Goal: Find specific page/section: Find specific page/section

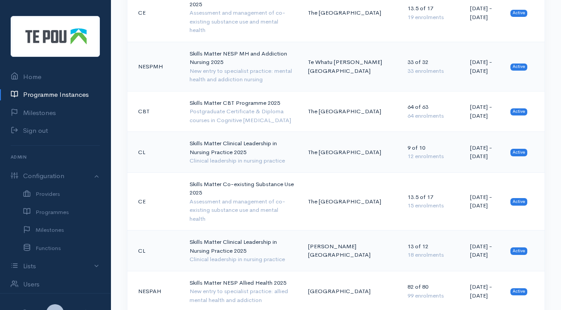
scroll to position [917, 0]
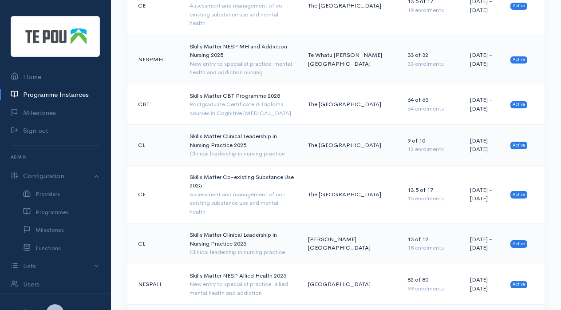
click at [229, 280] on div "New entry to specialist practice: allied mental health and addiction" at bounding box center [242, 288] width 104 height 17
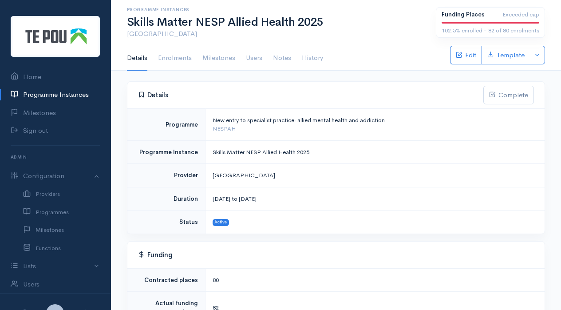
click at [171, 58] on link "Enrolments" at bounding box center [175, 58] width 34 height 25
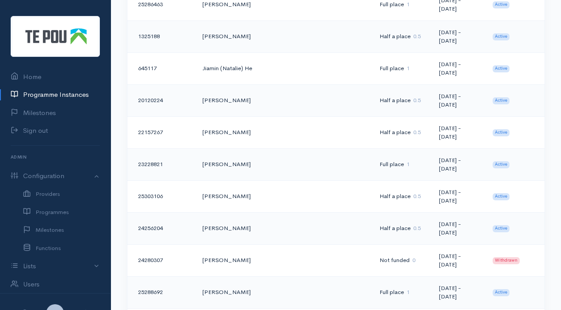
scroll to position [937, 0]
